Goal: Use online tool/utility: Utilize a website feature to perform a specific function

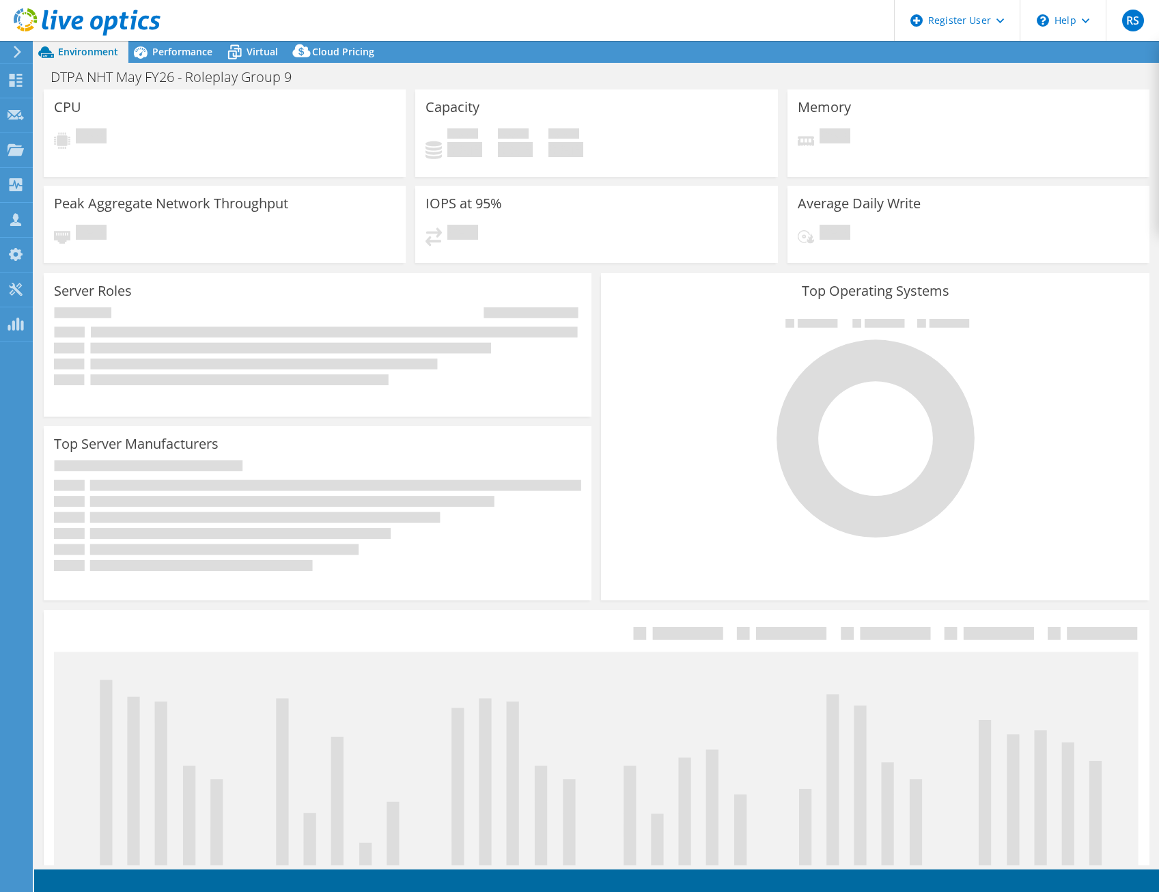
select select "USEast"
select select "EUR"
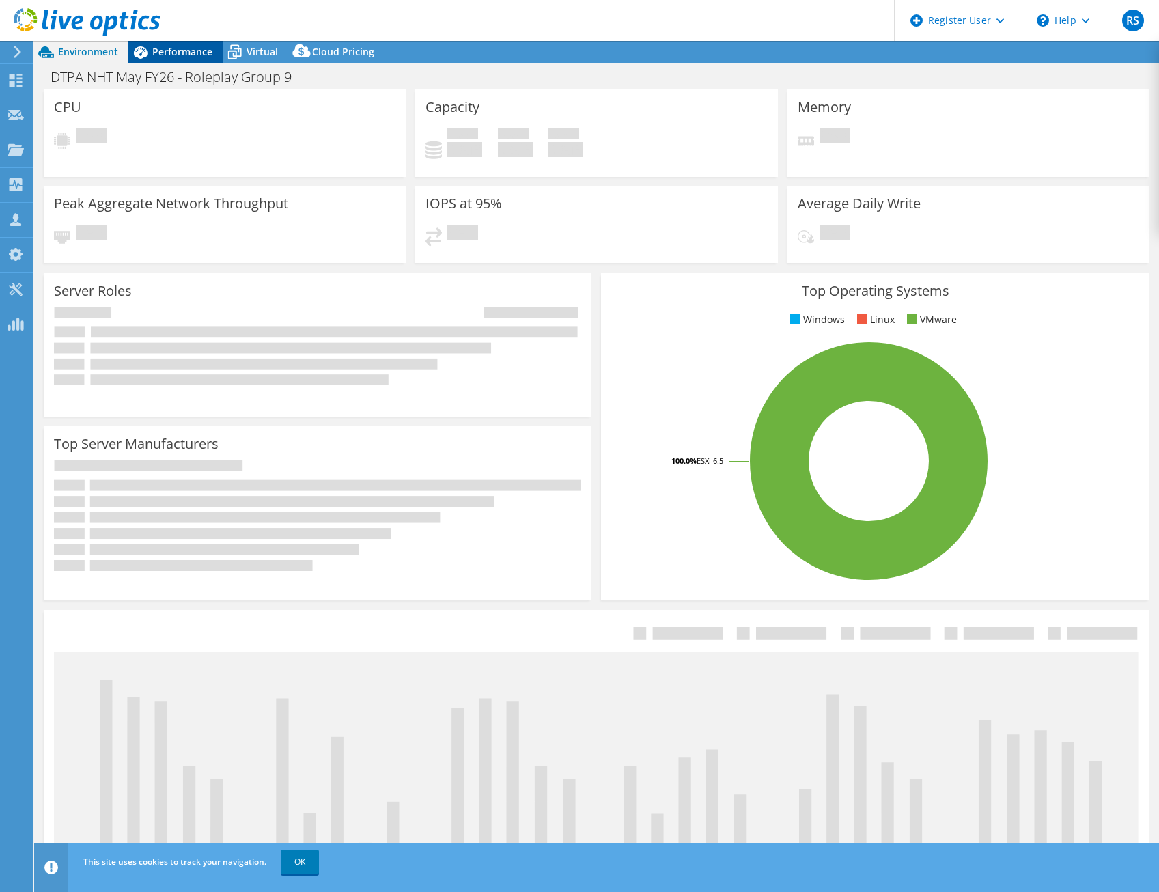
click at [169, 53] on span "Performance" at bounding box center [182, 51] width 60 height 13
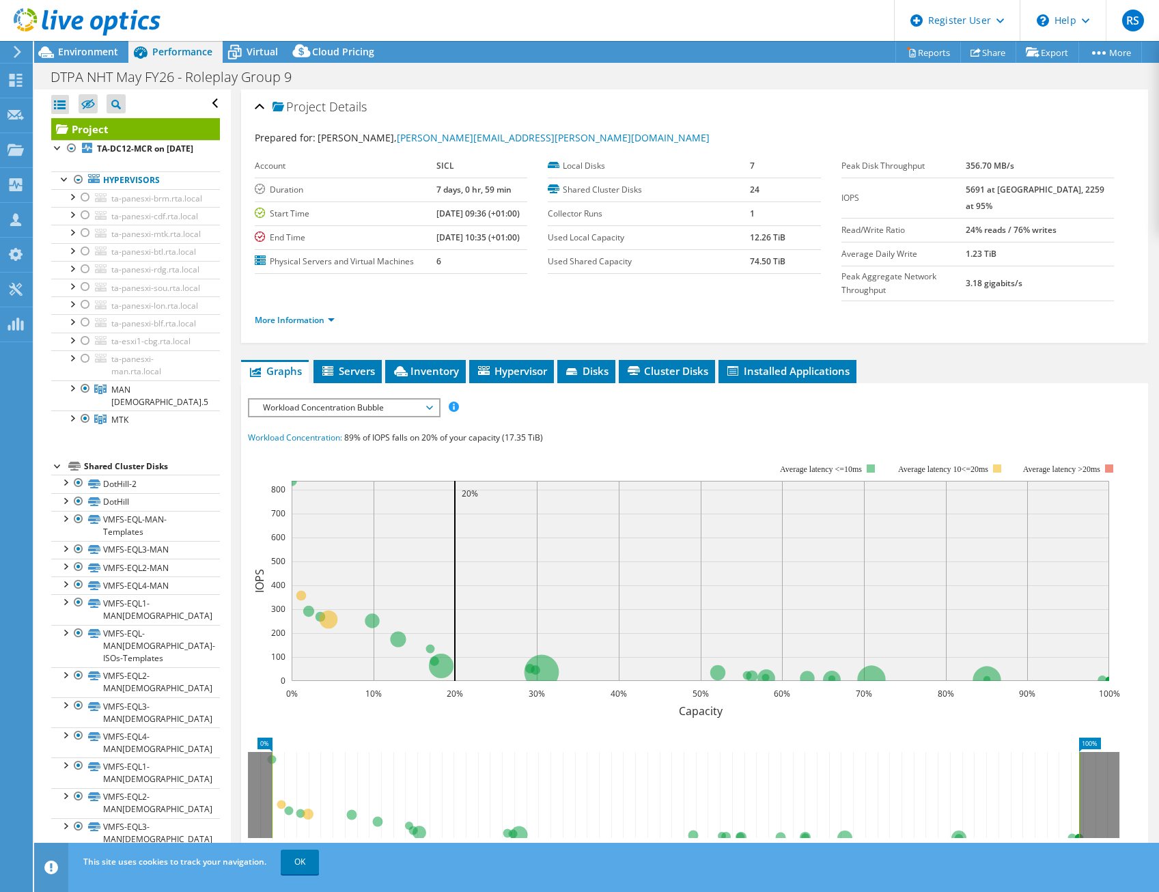
click at [330, 400] on span "Workload Concentration Bubble" at bounding box center [344, 408] width 176 height 16
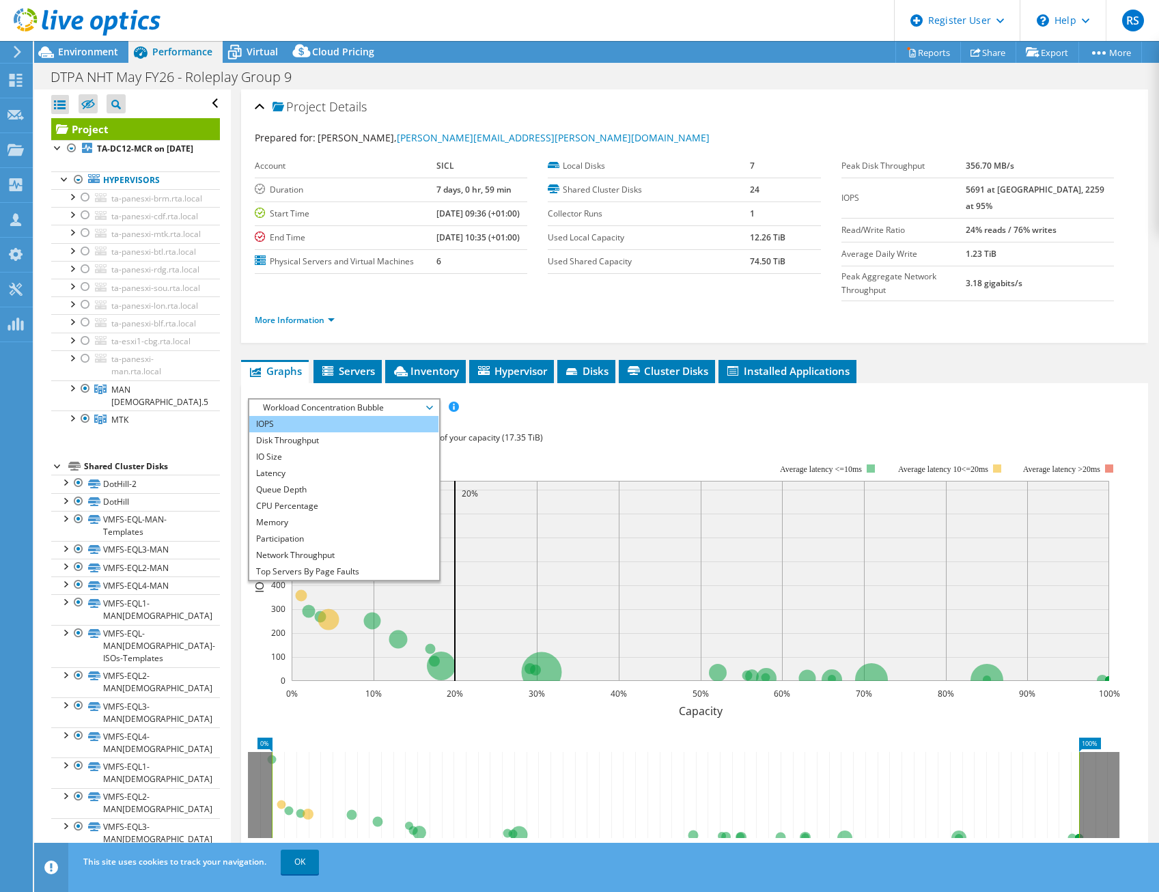
click at [311, 416] on li "IOPS" at bounding box center [343, 424] width 189 height 16
